Goal: Information Seeking & Learning: Learn about a topic

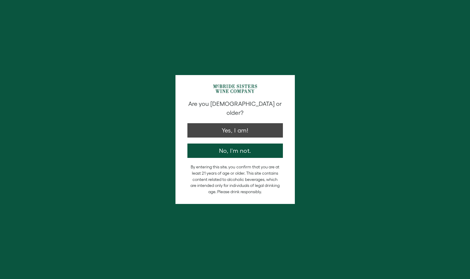
click at [233, 123] on button "Yes, I am!" at bounding box center [236, 130] width 96 height 14
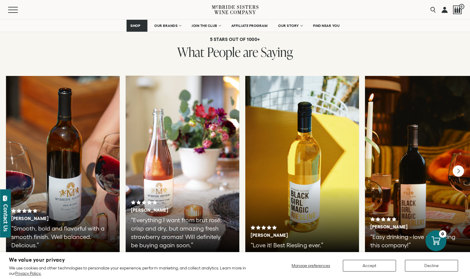
scroll to position [1252, 0]
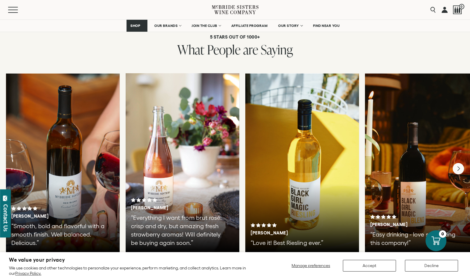
click at [301, 197] on div "[PERSON_NAME] “Love it! Best Riesling ever.”" at bounding box center [302, 162] width 114 height 179
click at [310, 178] on div "[PERSON_NAME] “Love it! Best Riesling ever.”" at bounding box center [302, 162] width 114 height 179
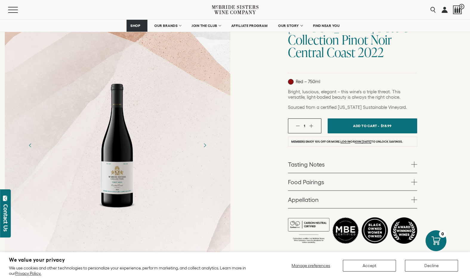
scroll to position [64, 0]
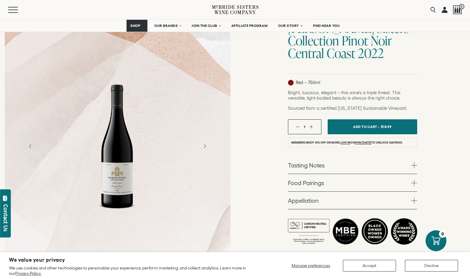
click at [137, 174] on div at bounding box center [117, 146] width 39 height 134
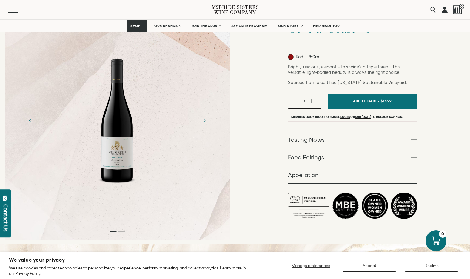
scroll to position [90, 0]
click at [302, 175] on link "Appellation" at bounding box center [352, 173] width 129 height 17
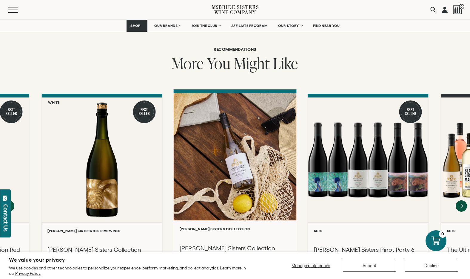
scroll to position [735, 0]
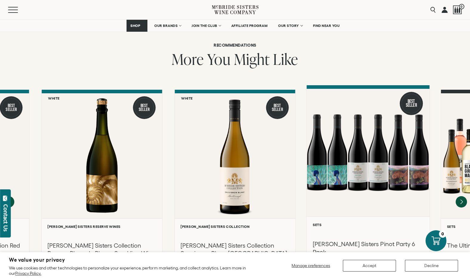
click at [402, 161] on div at bounding box center [368, 152] width 123 height 127
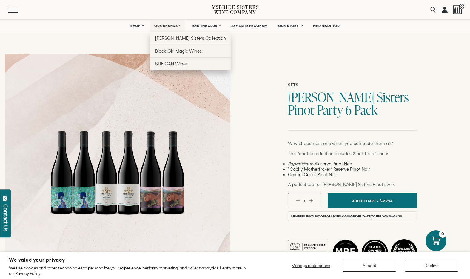
click at [166, 26] on span "OUR BRANDS" at bounding box center [165, 26] width 23 height 4
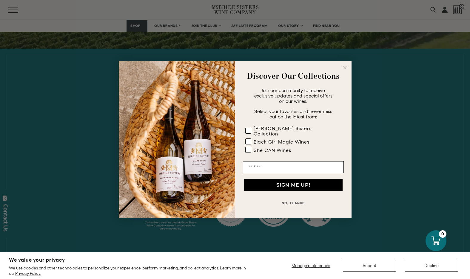
scroll to position [190, 0]
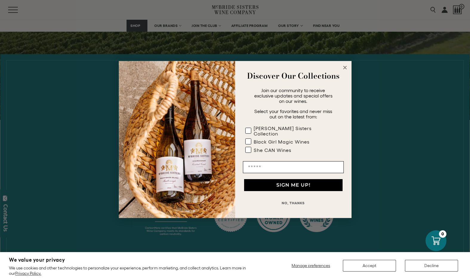
click at [346, 68] on icon "Close dialog" at bounding box center [345, 67] width 3 height 3
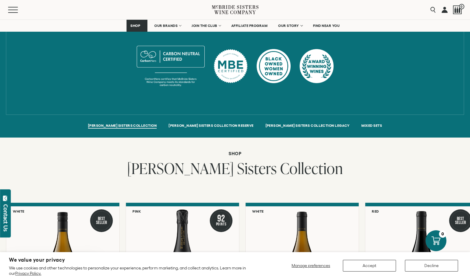
click at [139, 136] on div "MCBRIDE SISTERS COLLECTION MCBRIDE SISTERS COLLECTION RESERVE MCBRIDE SISTERS C…" at bounding box center [235, 150] width 470 height 60
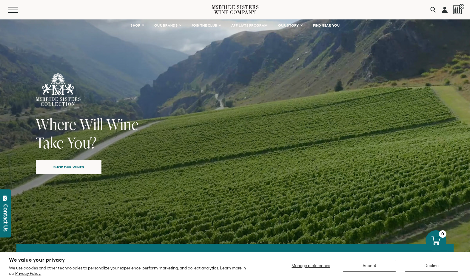
scroll to position [0, 0]
